Goal: Task Accomplishment & Management: Manage account settings

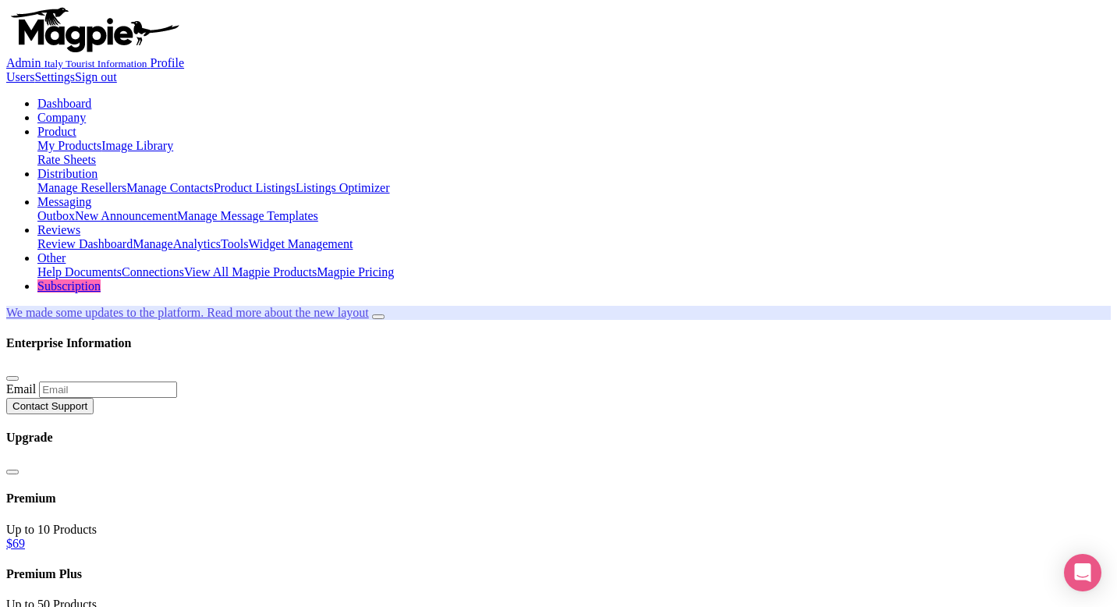
type input "bru"
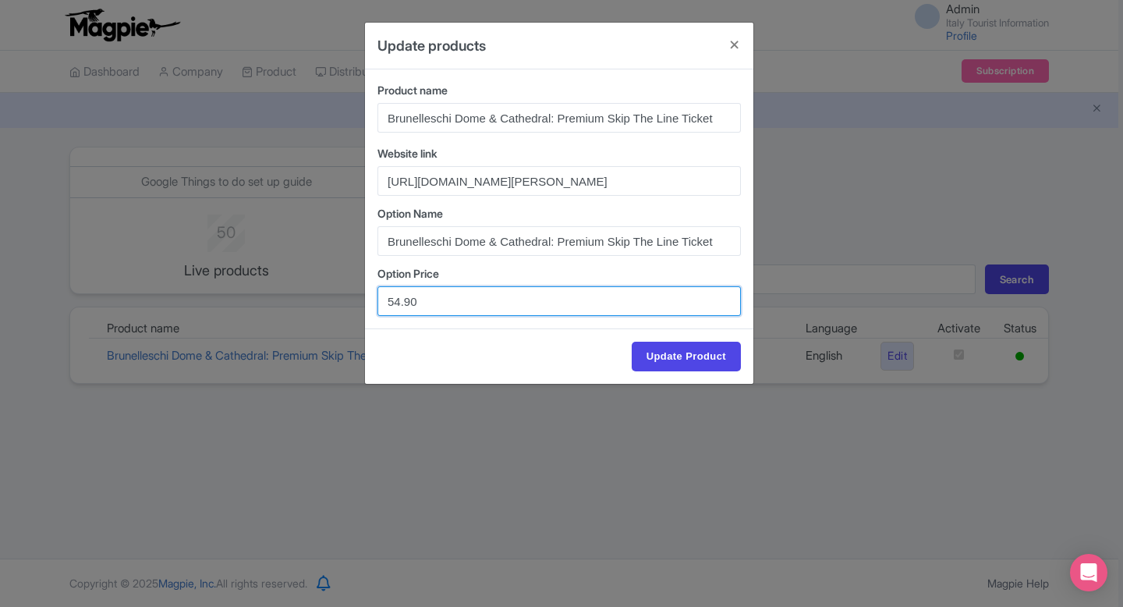
click at [400, 303] on input "54.90" at bounding box center [559, 301] width 363 height 30
click at [410, 300] on input "56.90" at bounding box center [559, 301] width 363 height 30
type input "56.00"
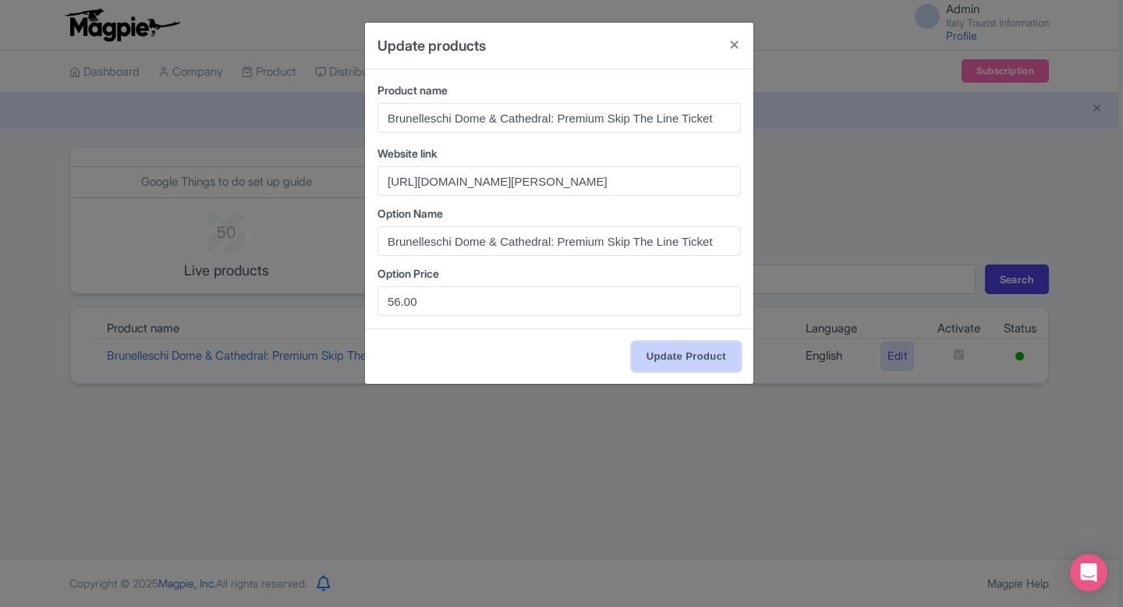
click at [658, 355] on input "Update Product" at bounding box center [686, 357] width 109 height 30
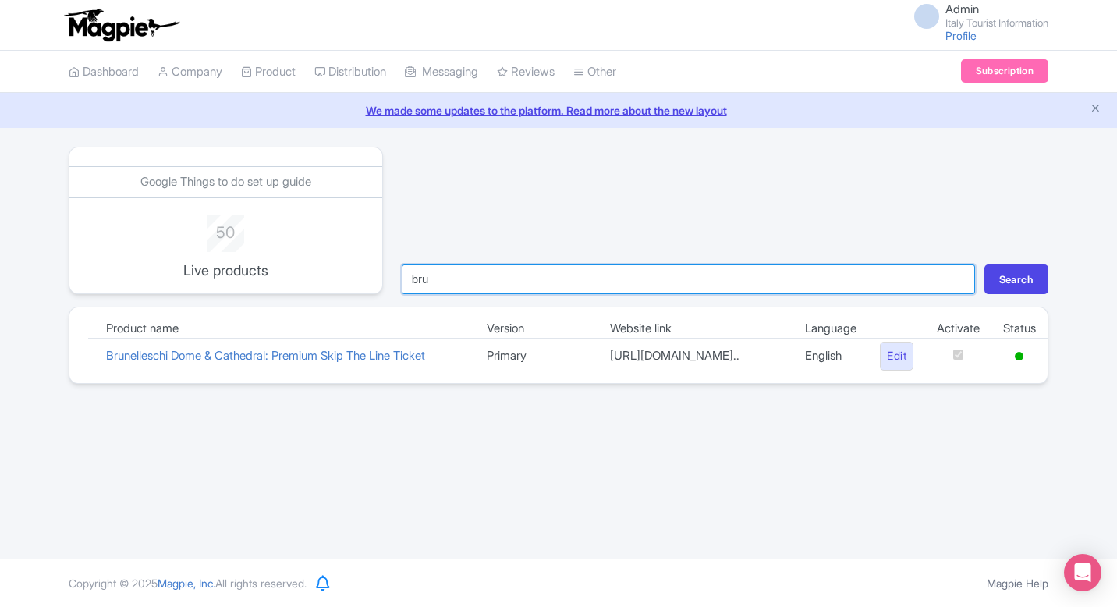
click at [580, 287] on input "bru" at bounding box center [688, 279] width 573 height 30
type input "pala"
click at [984, 264] on button "Search" at bounding box center [1016, 279] width 64 height 30
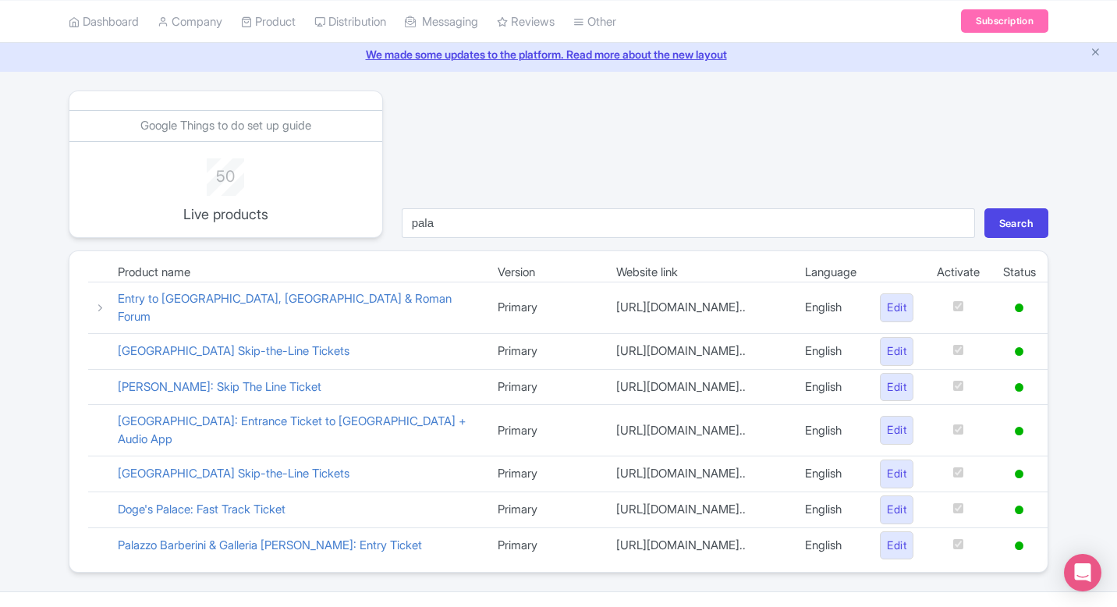
scroll to position [59, 0]
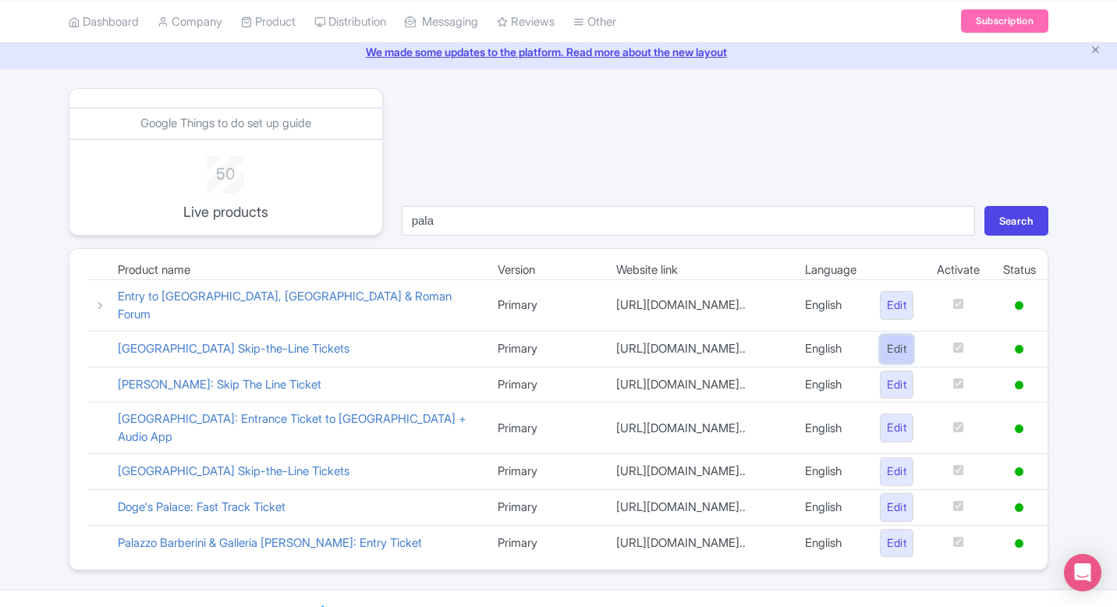
click at [885, 355] on link "Edit" at bounding box center [897, 349] width 34 height 29
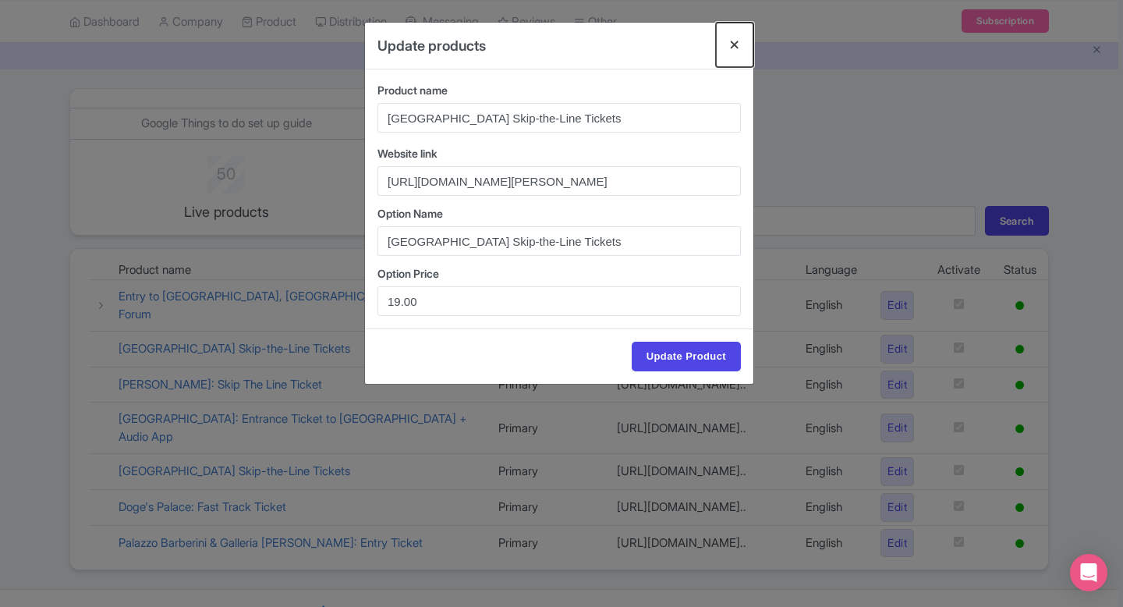
click at [738, 40] on button "Close" at bounding box center [734, 45] width 37 height 44
